Goal: Task Accomplishment & Management: Use online tool/utility

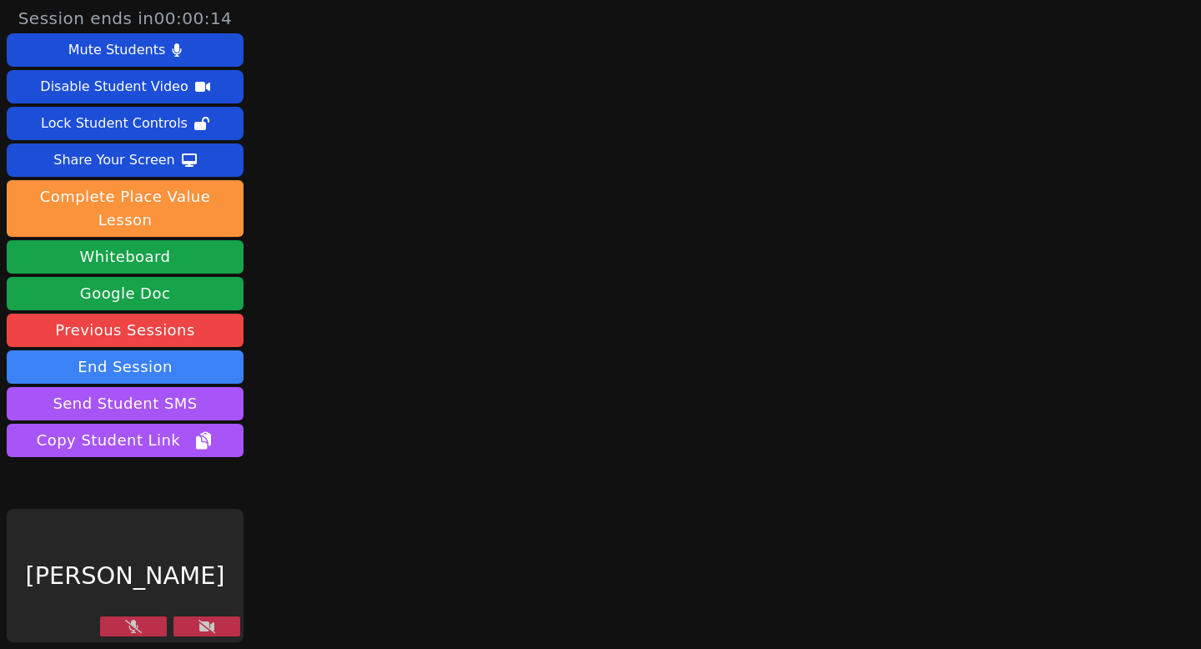
click at [193, 623] on button at bounding box center [206, 626] width 67 height 20
click at [208, 626] on icon at bounding box center [207, 626] width 17 height 13
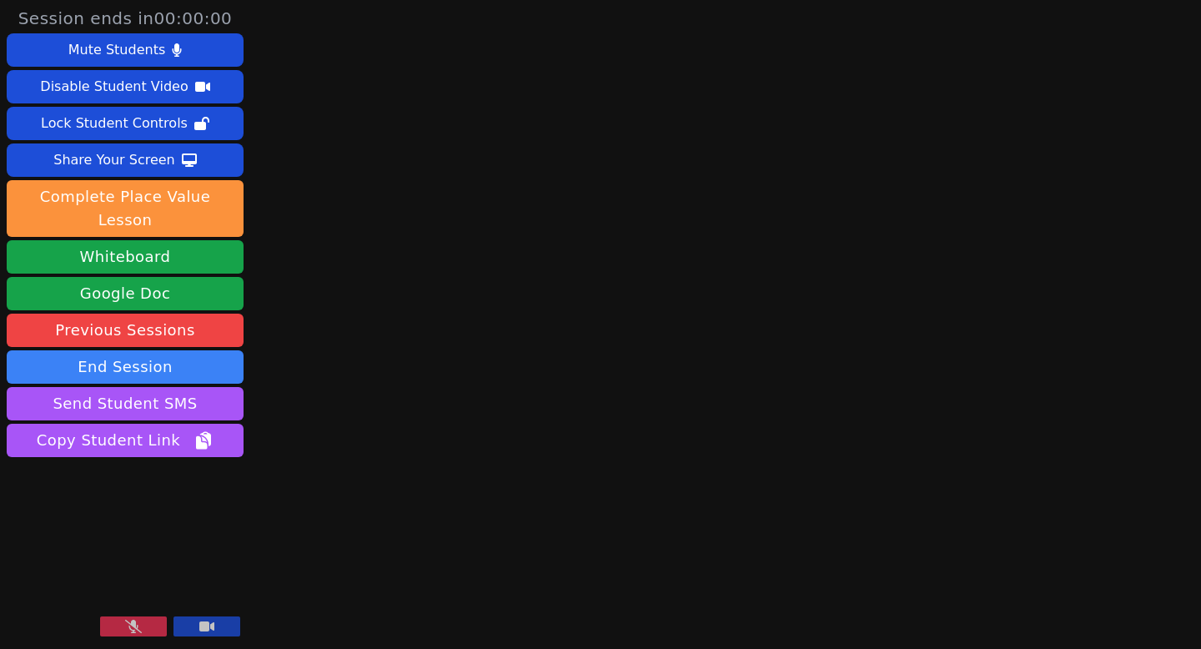
click at [132, 626] on icon at bounding box center [133, 626] width 17 height 13
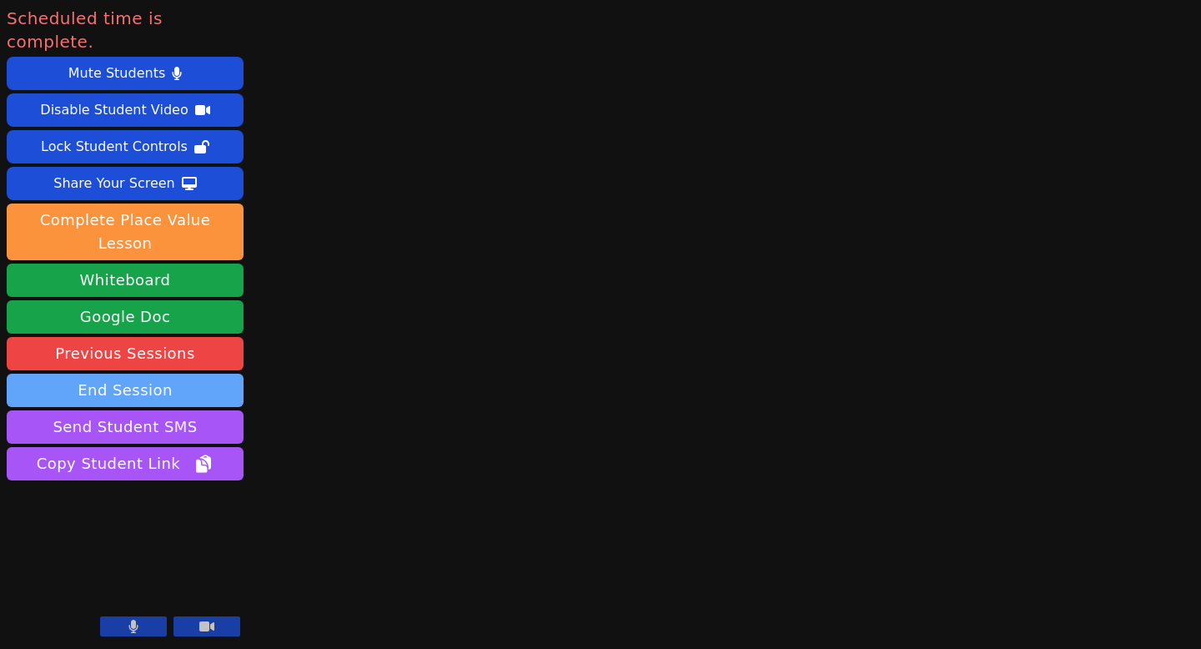
click at [158, 374] on button "End Session" at bounding box center [125, 390] width 237 height 33
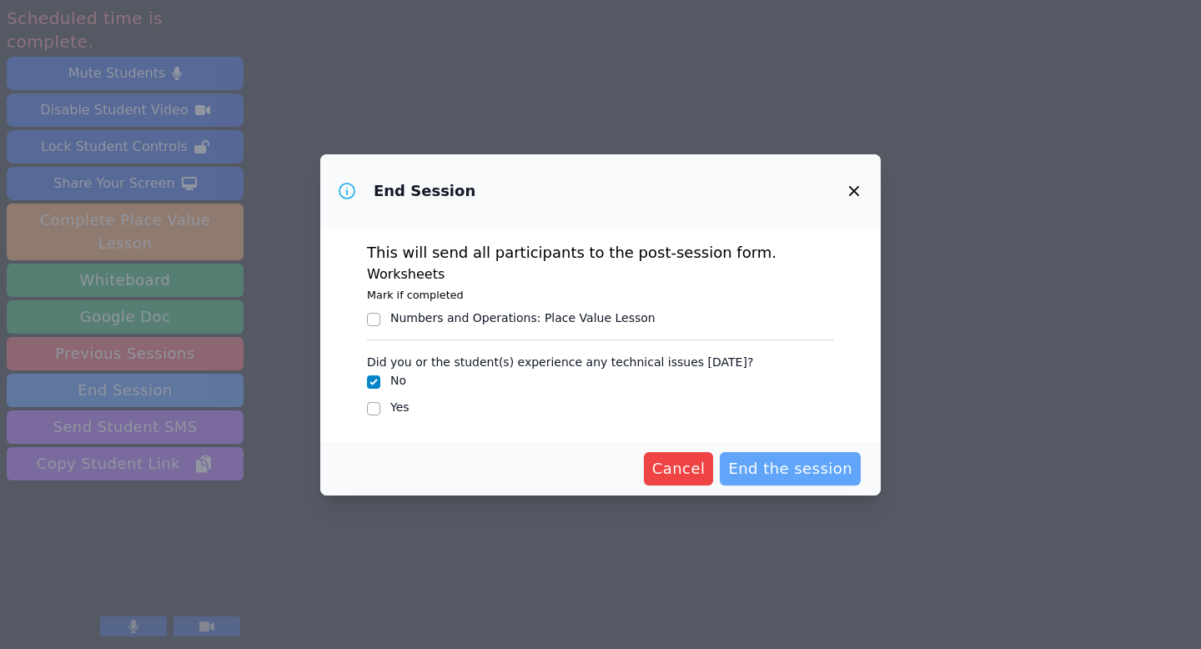
click at [797, 468] on span "End the session" at bounding box center [790, 468] width 124 height 23
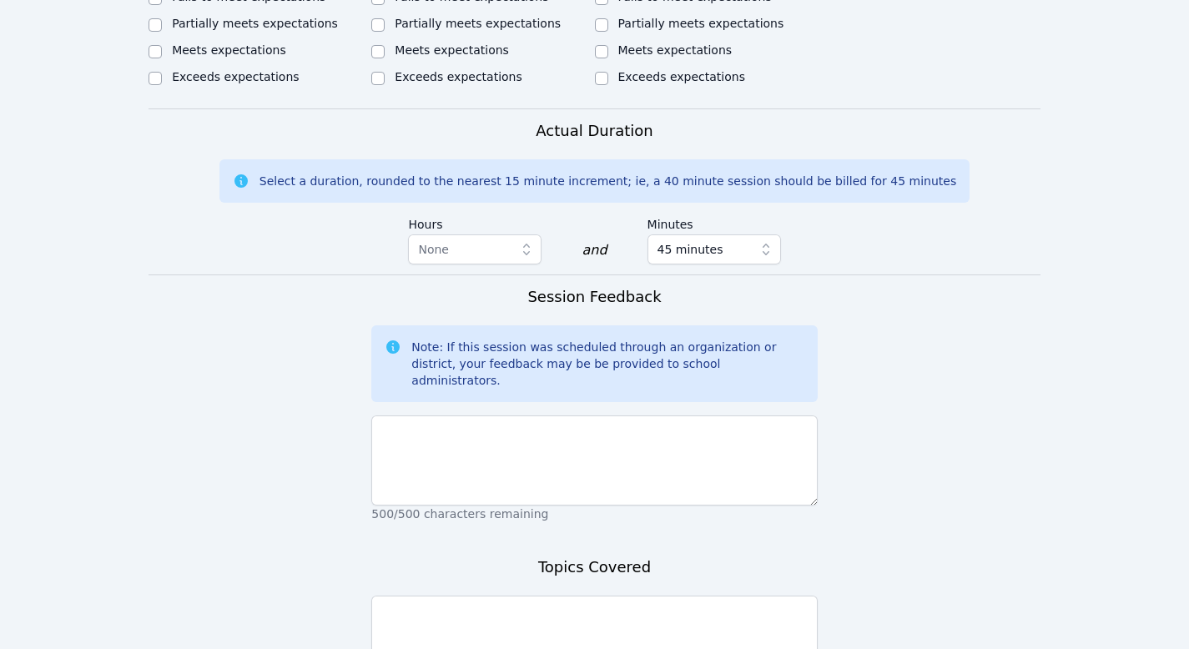
scroll to position [1090, 0]
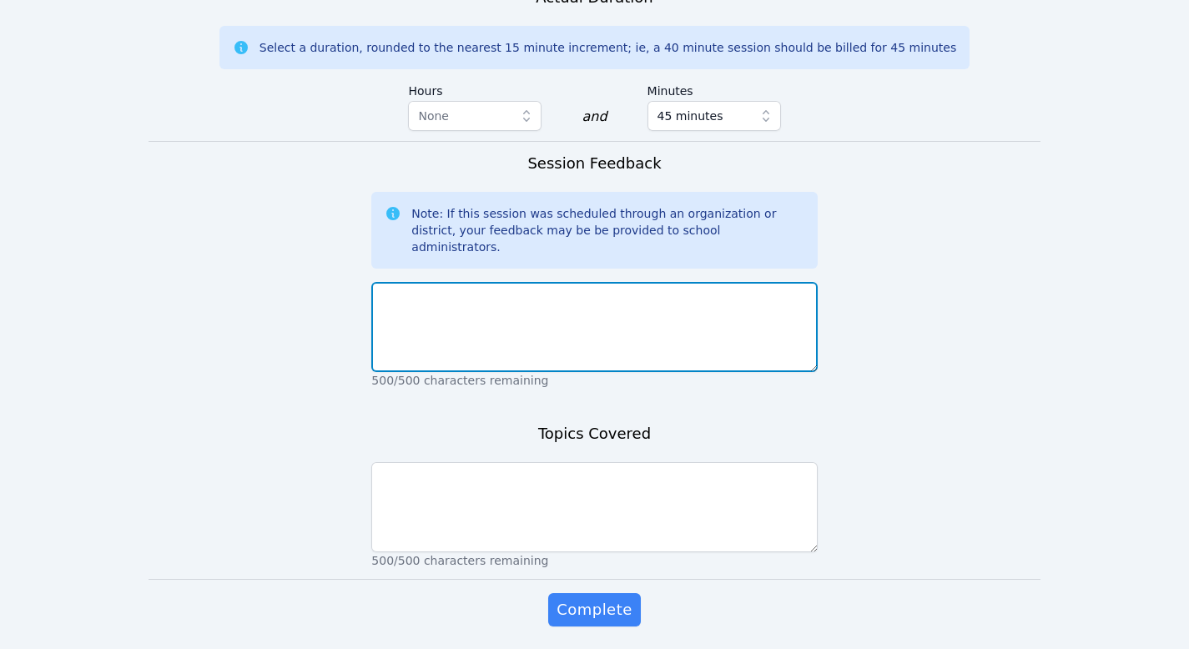
click at [676, 282] on textarea at bounding box center [593, 327] width 445 height 90
click at [476, 282] on textarea "students absent" at bounding box center [593, 327] width 445 height 90
type textarea "students absent"
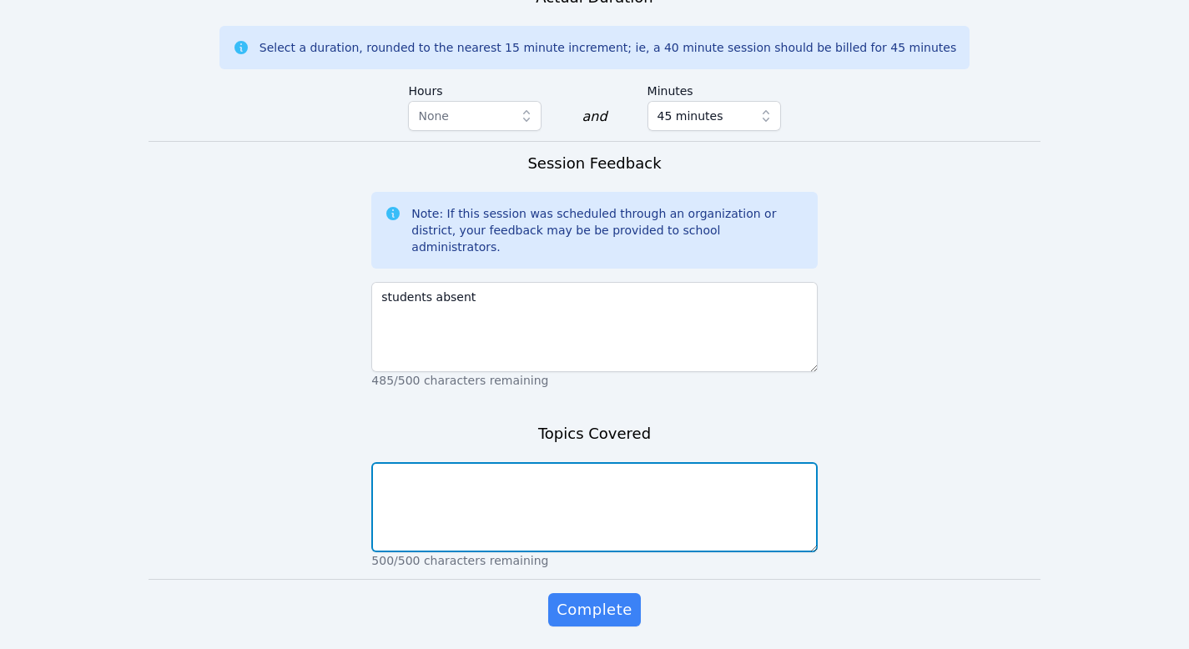
click at [487, 462] on textarea at bounding box center [593, 507] width 445 height 90
paste textarea "students absent"
type textarea "students absent"
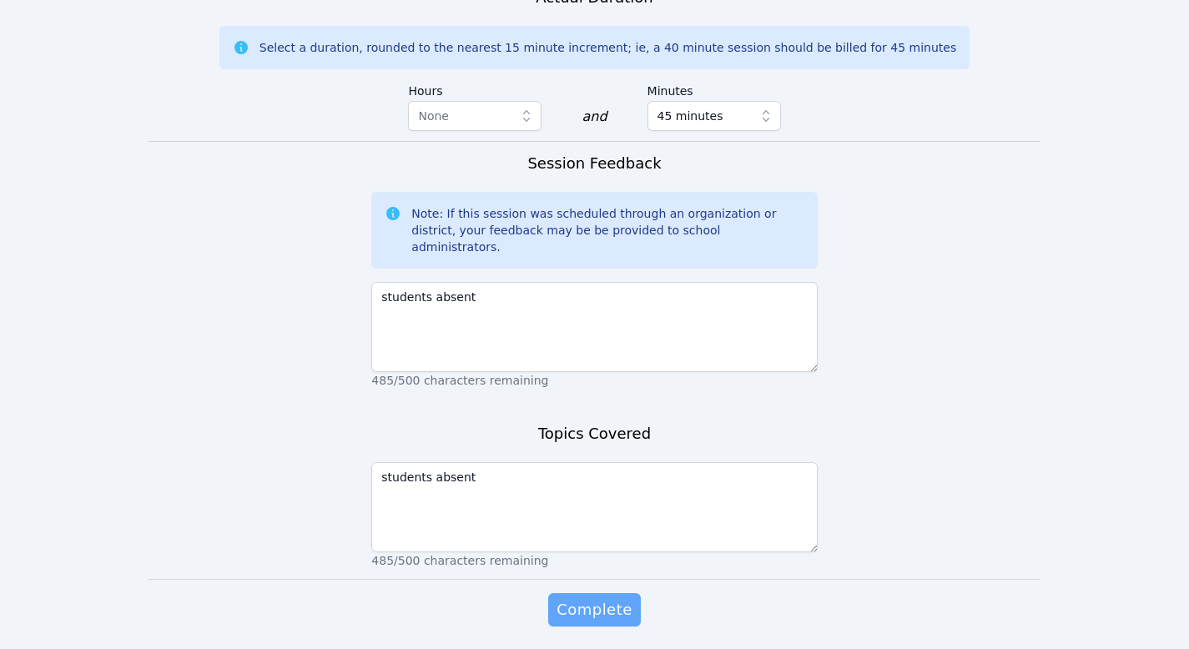
click at [600, 598] on span "Complete" at bounding box center [593, 609] width 75 height 23
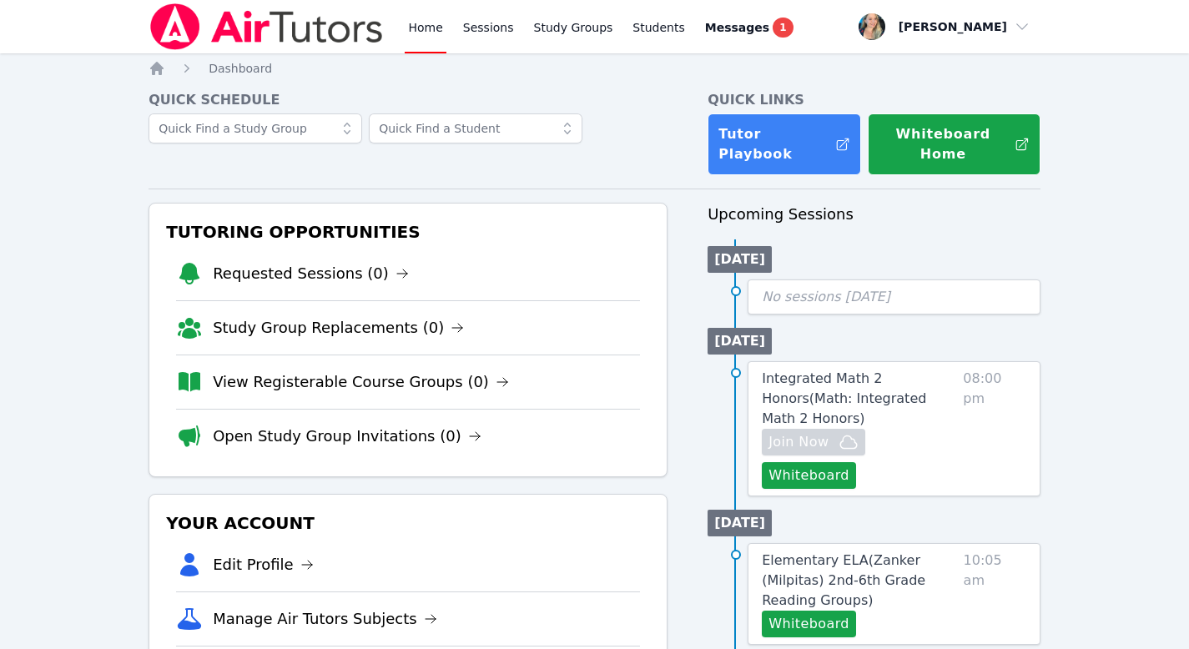
click at [412, 33] on link "Home" at bounding box center [425, 26] width 41 height 53
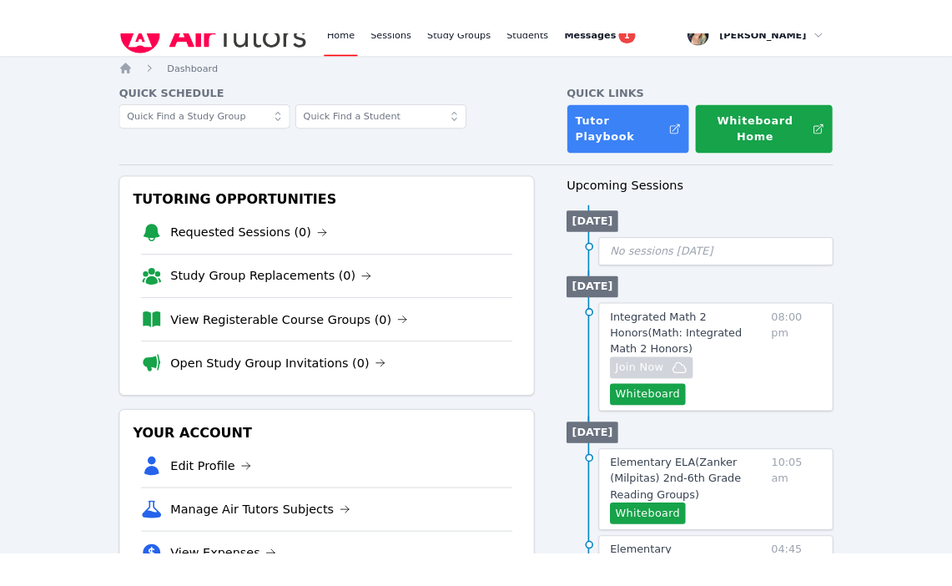
scroll to position [28, 0]
